Goal: Ask a question: Seek information or help from site administrators or community

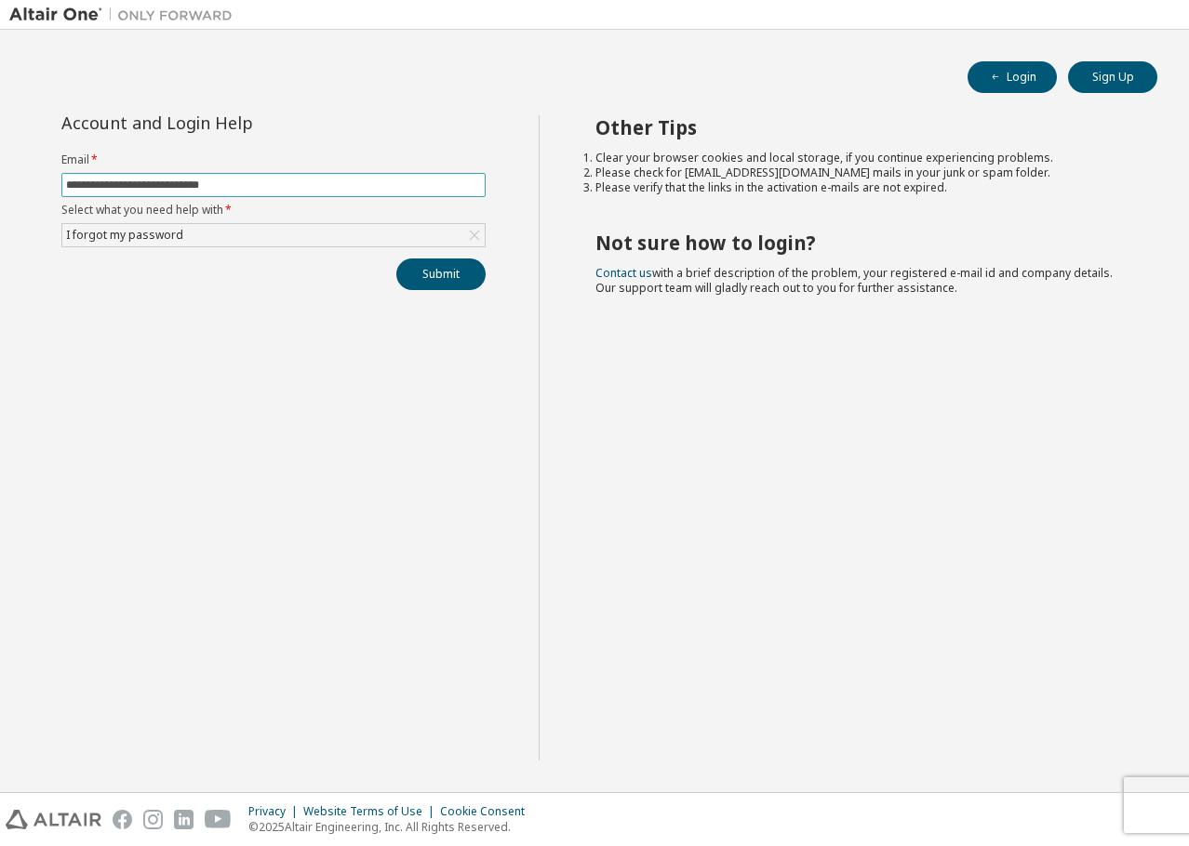
click at [297, 178] on input "**********" at bounding box center [273, 185] width 415 height 15
click at [463, 234] on div "I forgot my password" at bounding box center [273, 235] width 422 height 22
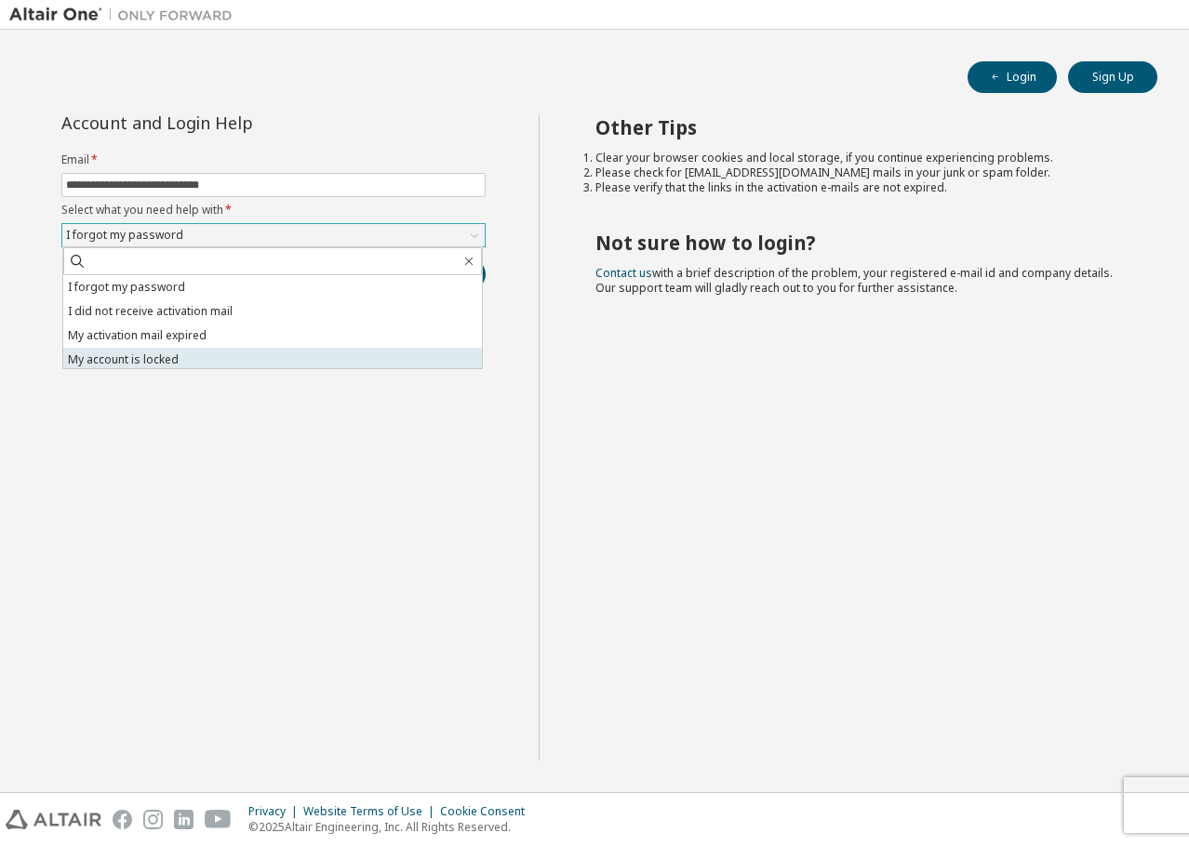
click at [165, 360] on li "My account is locked" at bounding box center [272, 360] width 419 height 24
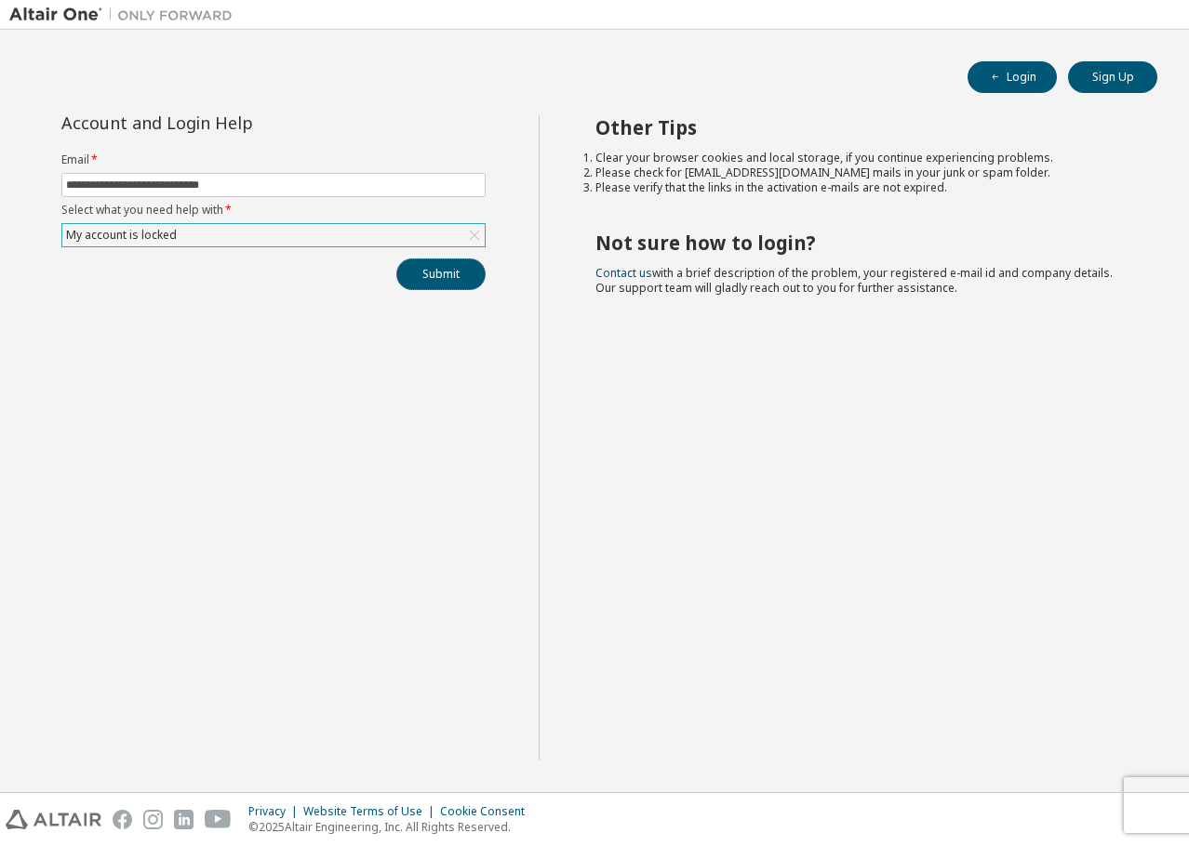
click at [453, 273] on button "Submit" at bounding box center [440, 275] width 89 height 32
click at [1150, 798] on icon "button" at bounding box center [1149, 795] width 11 height 11
click at [440, 278] on button "Submit" at bounding box center [440, 275] width 89 height 32
click at [453, 278] on button "Submit" at bounding box center [440, 275] width 89 height 32
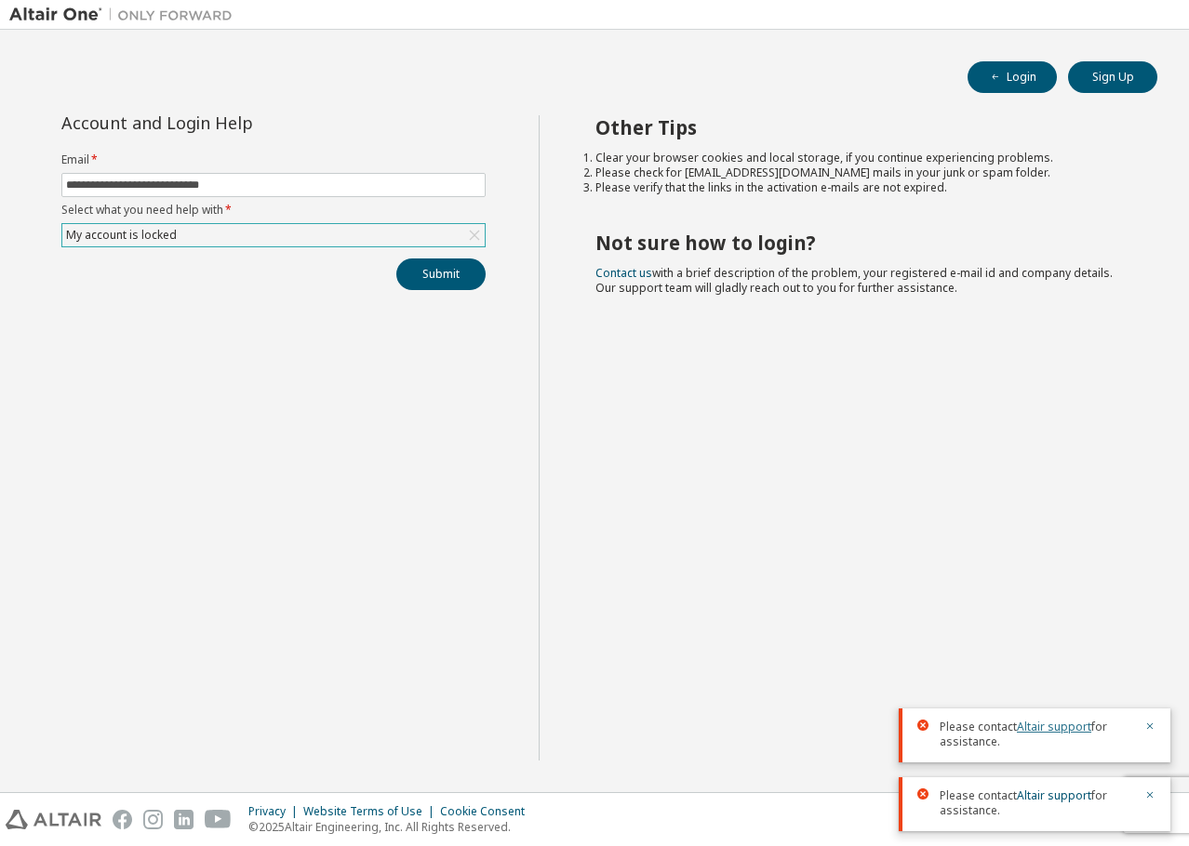
click at [1057, 726] on link "Altair support" at bounding box center [1054, 727] width 74 height 16
click at [1146, 793] on icon "button" at bounding box center [1149, 795] width 11 height 11
click at [1152, 798] on icon "button" at bounding box center [1149, 795] width 11 height 11
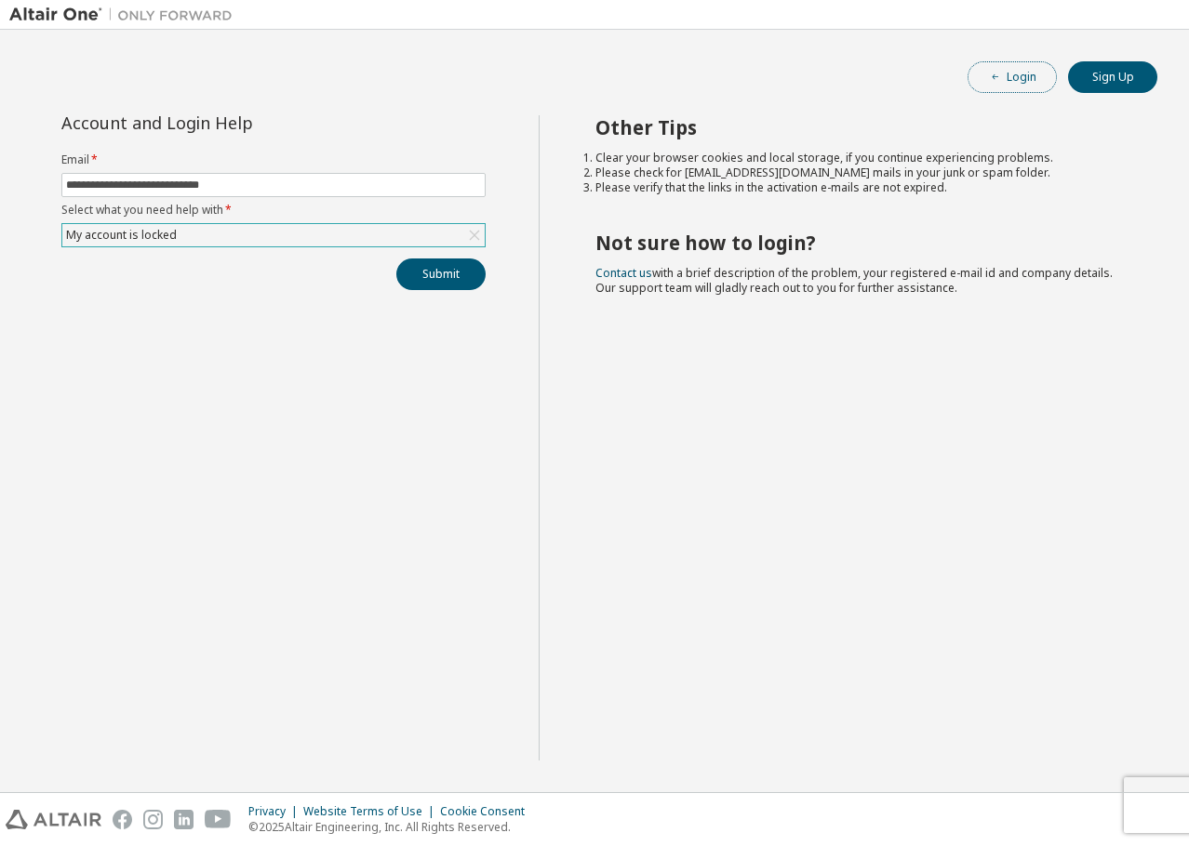
click at [1009, 81] on button "Login" at bounding box center [1011, 77] width 89 height 32
